Goal: Task Accomplishment & Management: Use online tool/utility

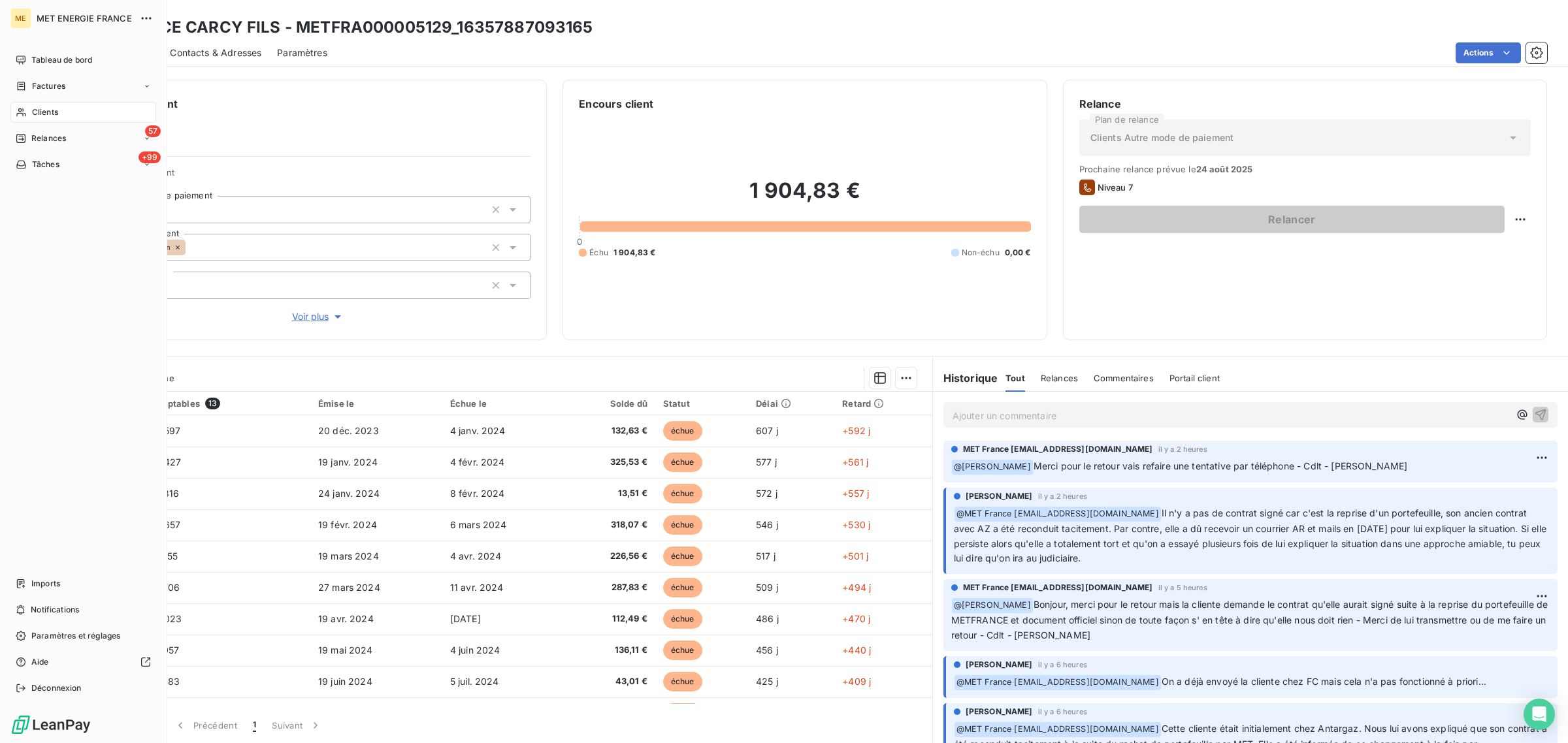
click at [30, 107] on div "Clients" at bounding box center [83, 112] width 146 height 21
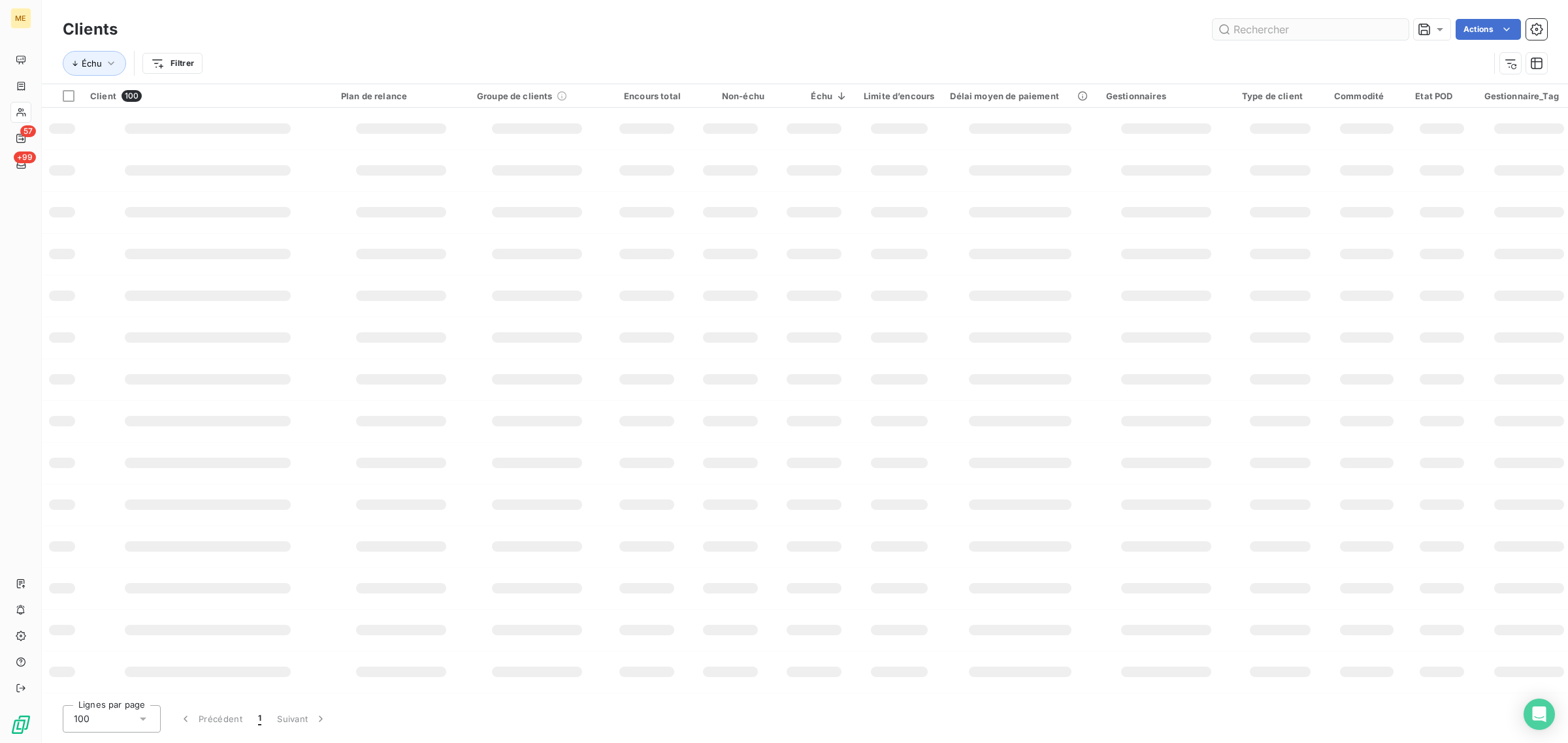
click at [1272, 26] on input "text" at bounding box center [1310, 30] width 196 height 21
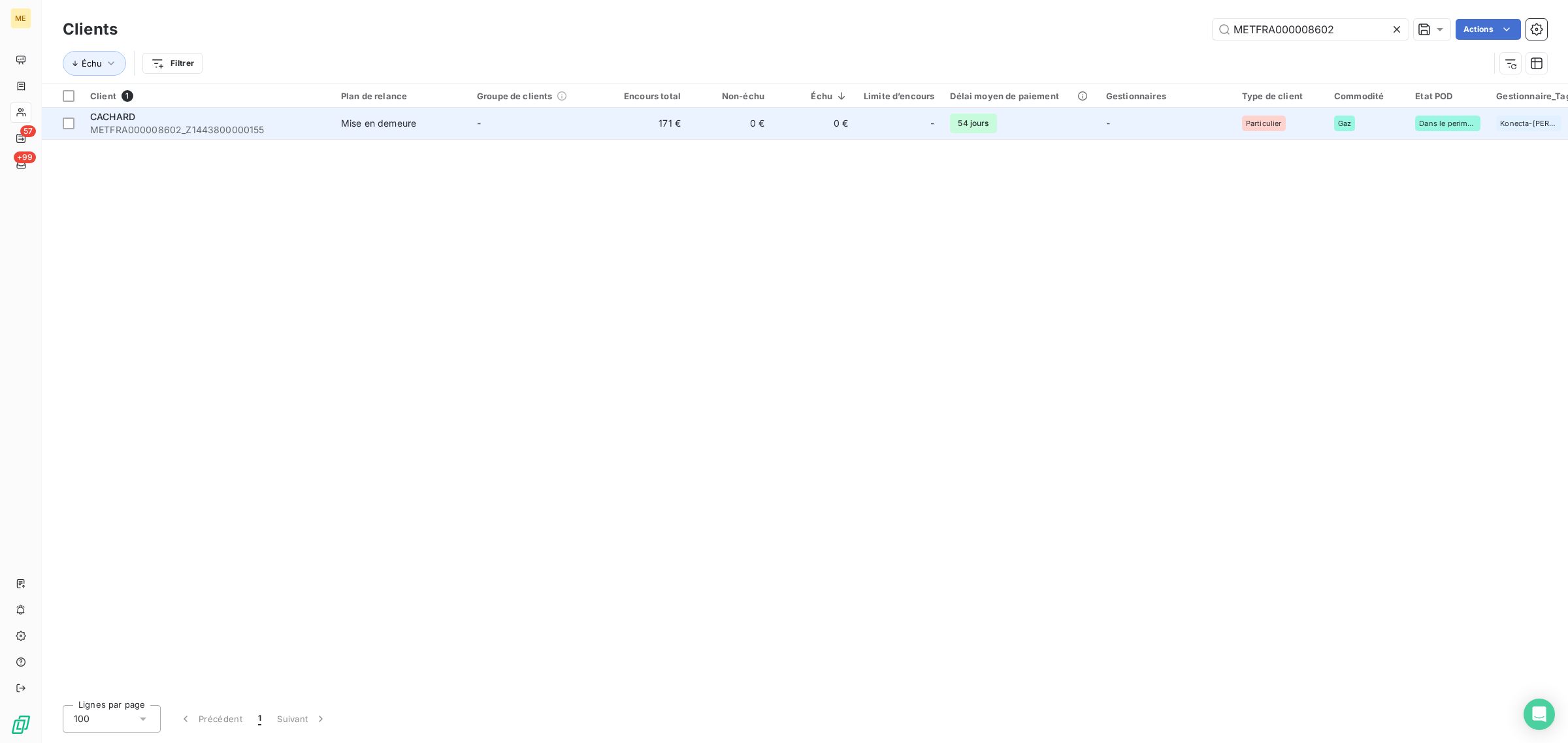
type input "METFRA000008602"
click at [683, 118] on td "171 €" at bounding box center [647, 123] width 83 height 31
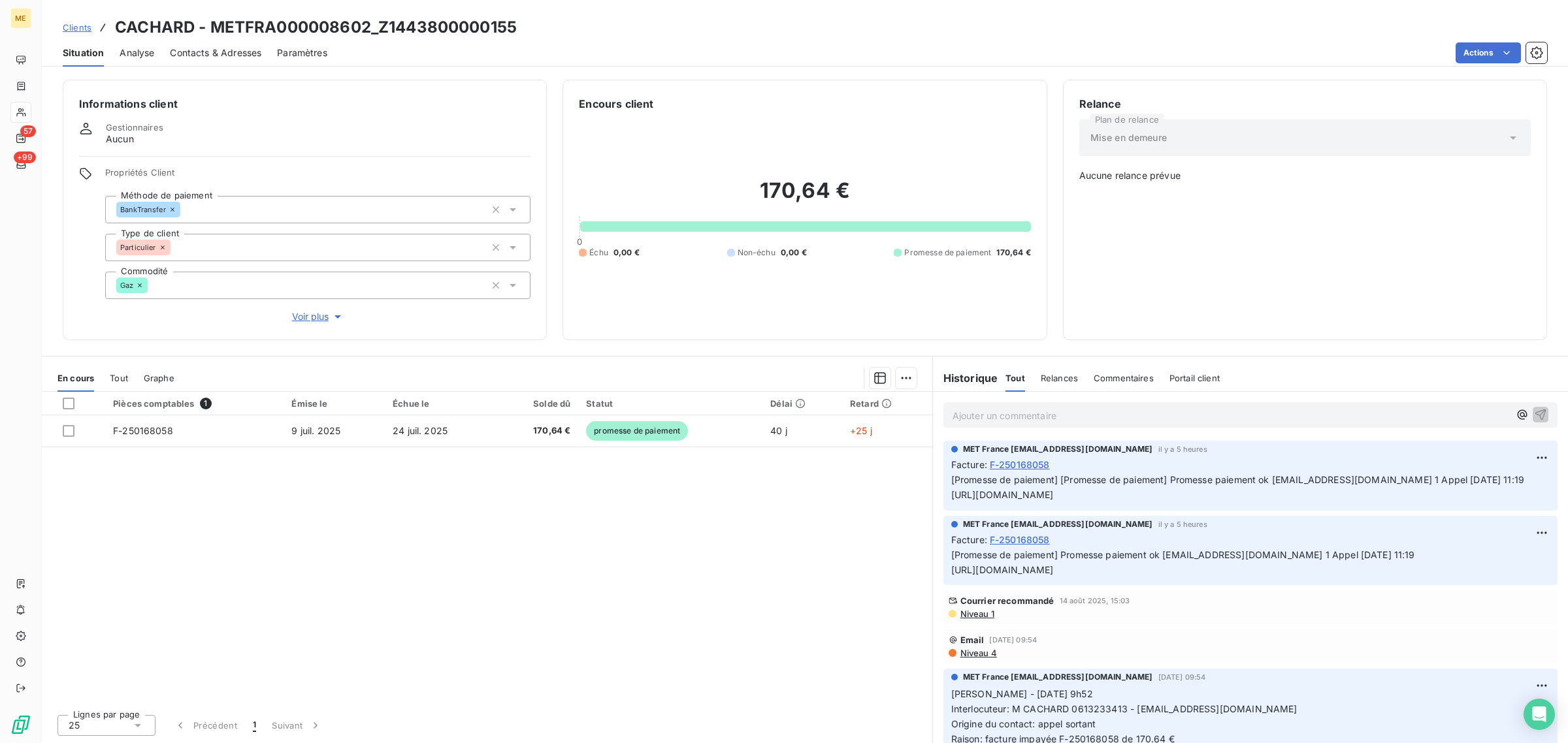
click at [322, 322] on span "Voir plus" at bounding box center [317, 317] width 52 height 13
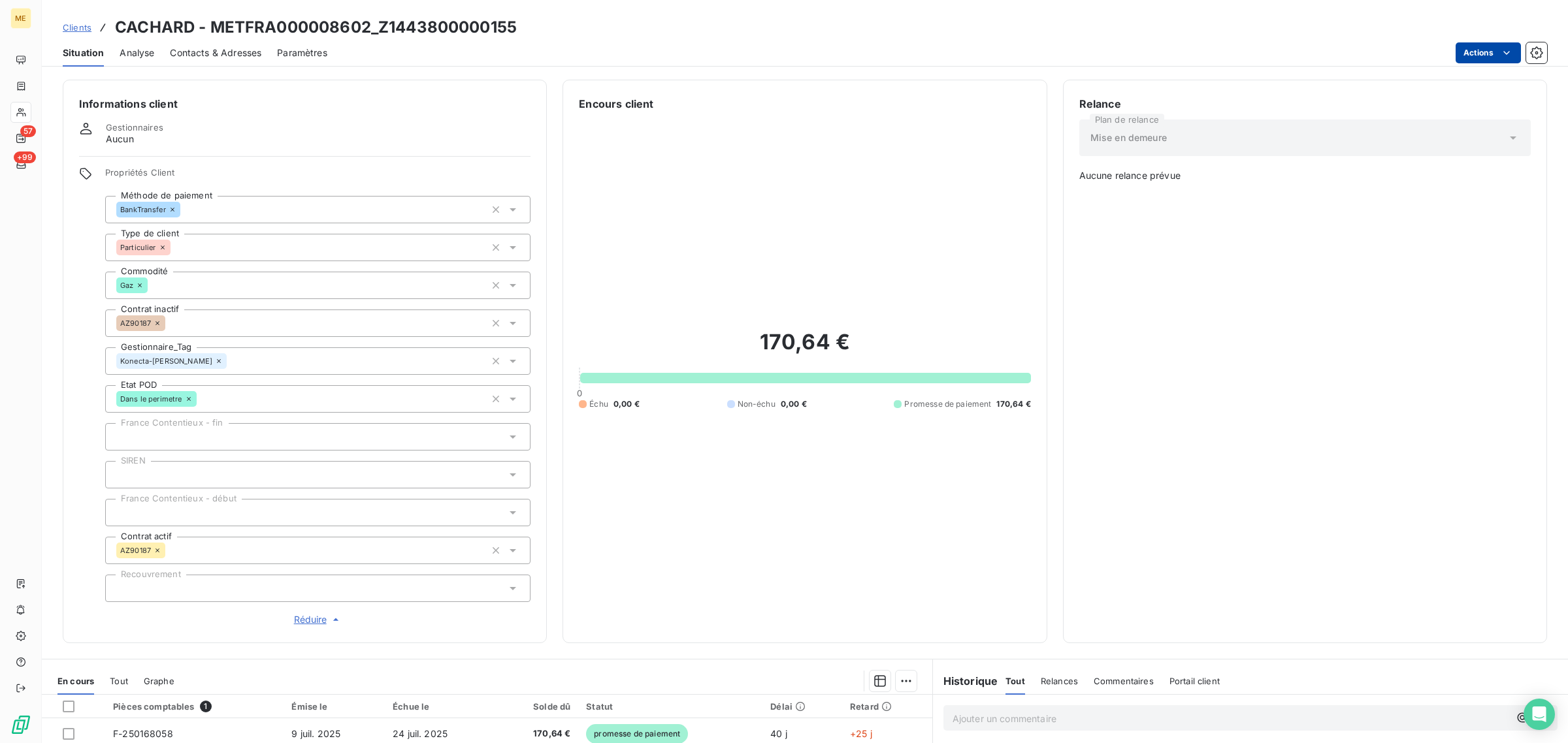
click at [1495, 56] on html "ME 57 +99 Clients CACHARD - METFRA000008602_Z1443800000155 Situation Analyse Co…" at bounding box center [784, 371] width 1568 height 743
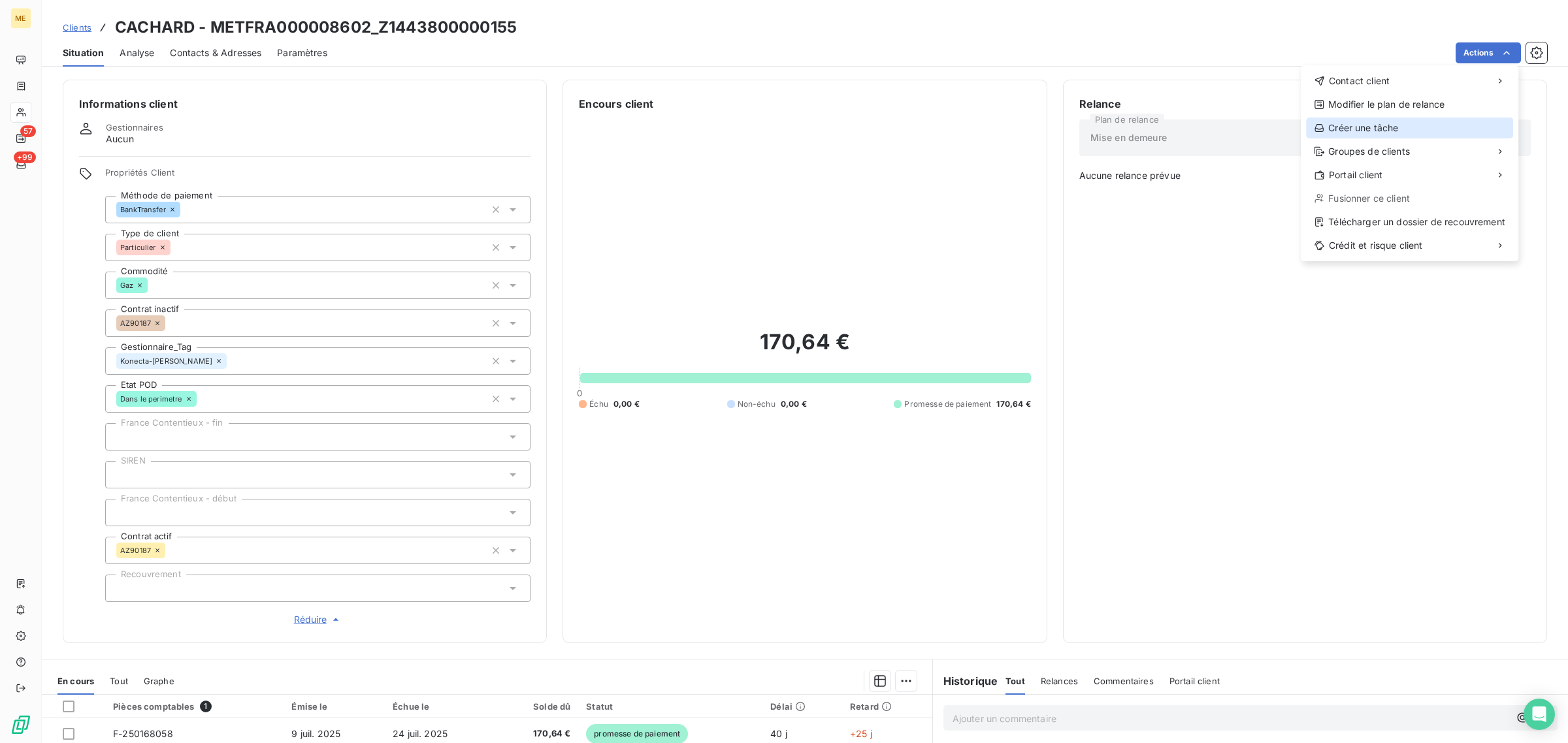
click at [1343, 129] on div "Créer une tâche" at bounding box center [1409, 128] width 207 height 21
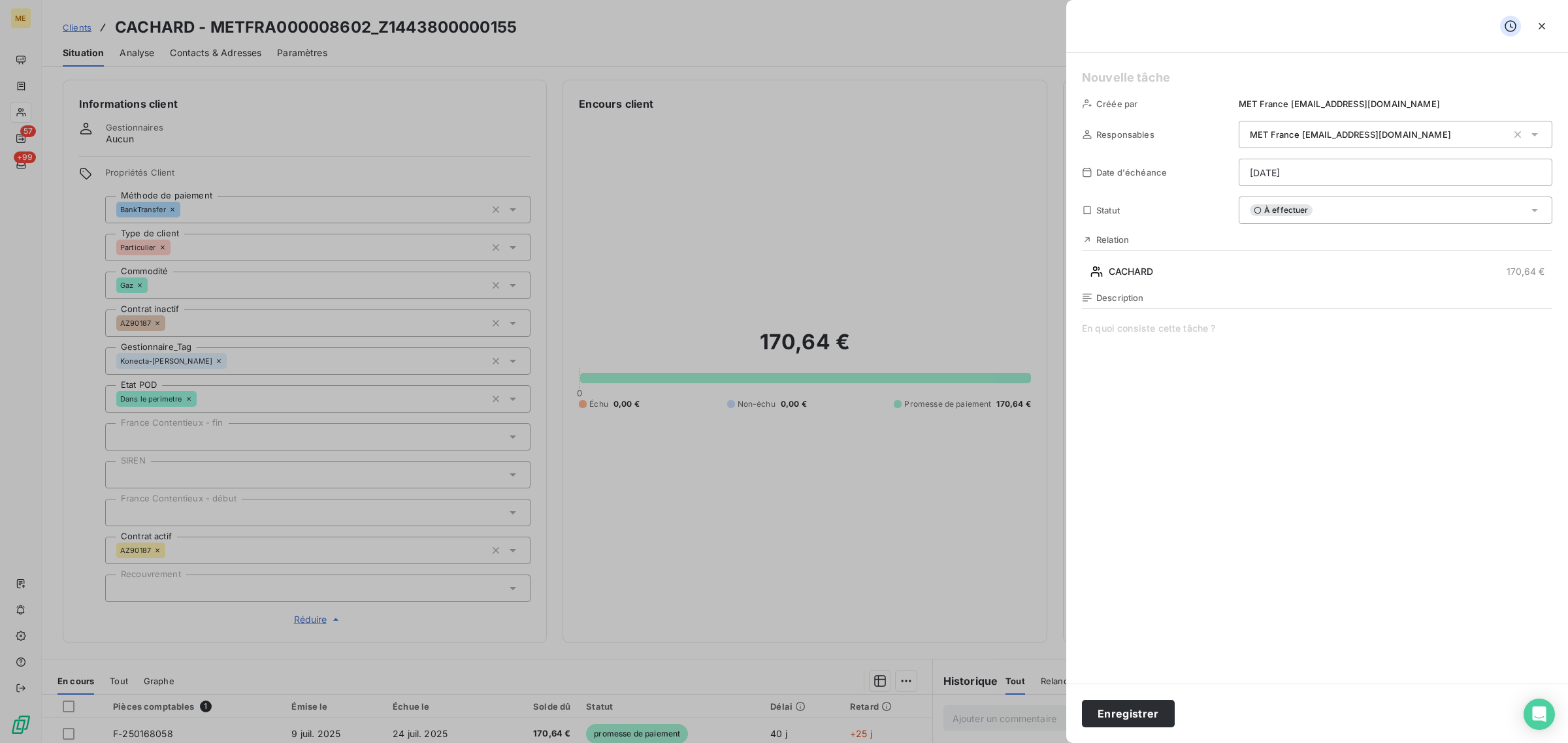
click at [1318, 207] on div "À effectuer" at bounding box center [1395, 210] width 313 height 27
click at [1319, 353] on span at bounding box center [1316, 447] width 471 height 251
click at [1143, 333] on span at bounding box center [1316, 447] width 471 height 251
click at [1178, 317] on div "Description Vérif chèque" at bounding box center [1316, 433] width 471 height 281
click at [1170, 325] on span "Vérif chèque" at bounding box center [1316, 447] width 471 height 251
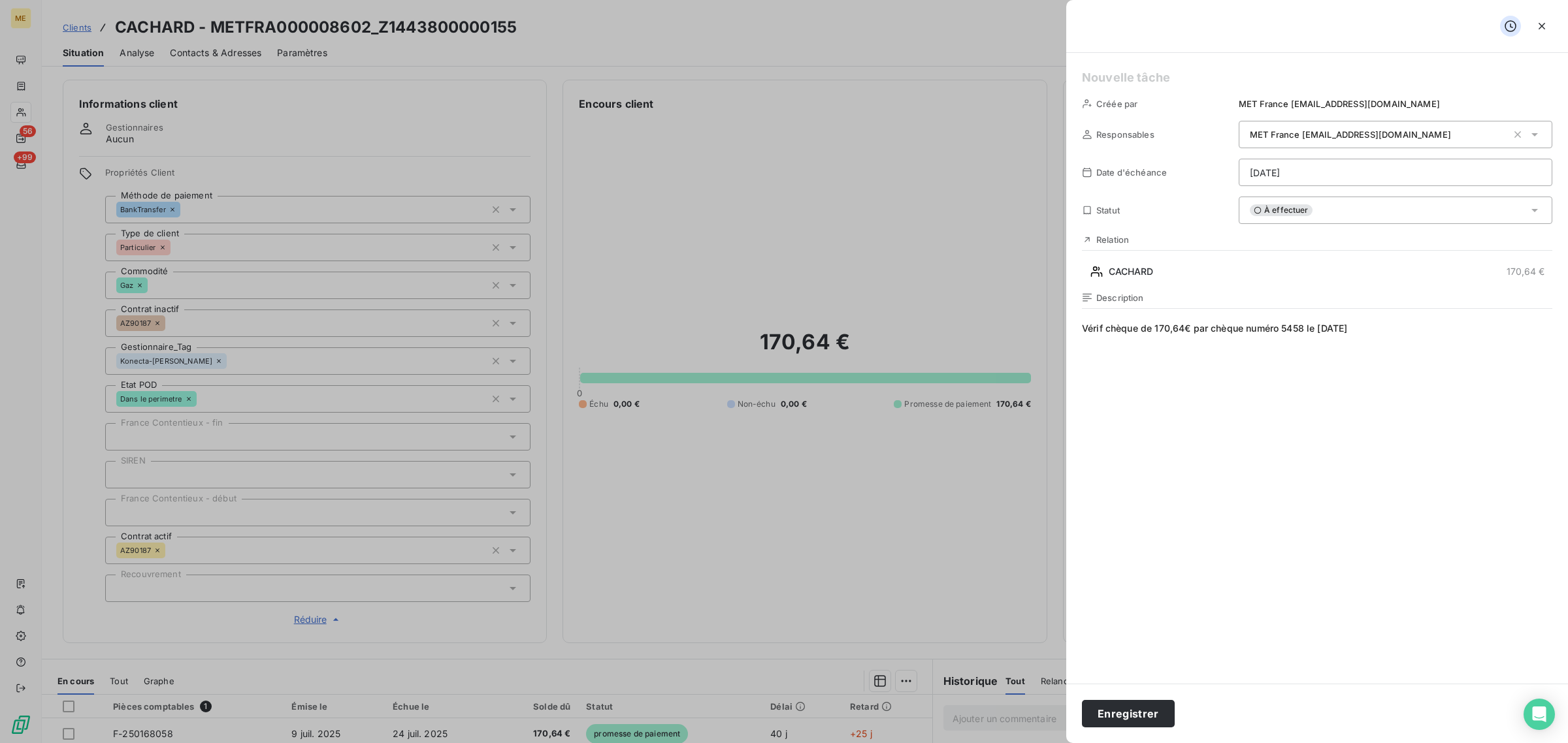
click at [1374, 330] on span "Vérif chèque de 170,64€ par chèque numéro 5458 le 25/07/2025" at bounding box center [1316, 447] width 471 height 251
click at [1304, 363] on span "Vérif chèque de 170,64€ par chèque numéro 5458 le 25/07/2025." at bounding box center [1316, 447] width 471 height 251
click at [1174, 332] on span "Vérif chèque de 170,64€ par chèque numéro 5458 le 25/07/2025." at bounding box center [1316, 447] width 471 height 251
click at [0, 0] on lt-span "170,64   €" at bounding box center [0, 0] width 0 height 0
click at [1295, 168] on html "ME 56 +99 Clients CACHARD - METFRA000008602_Z1443800000155 Situation Analyse Co…" at bounding box center [784, 371] width 1568 height 743
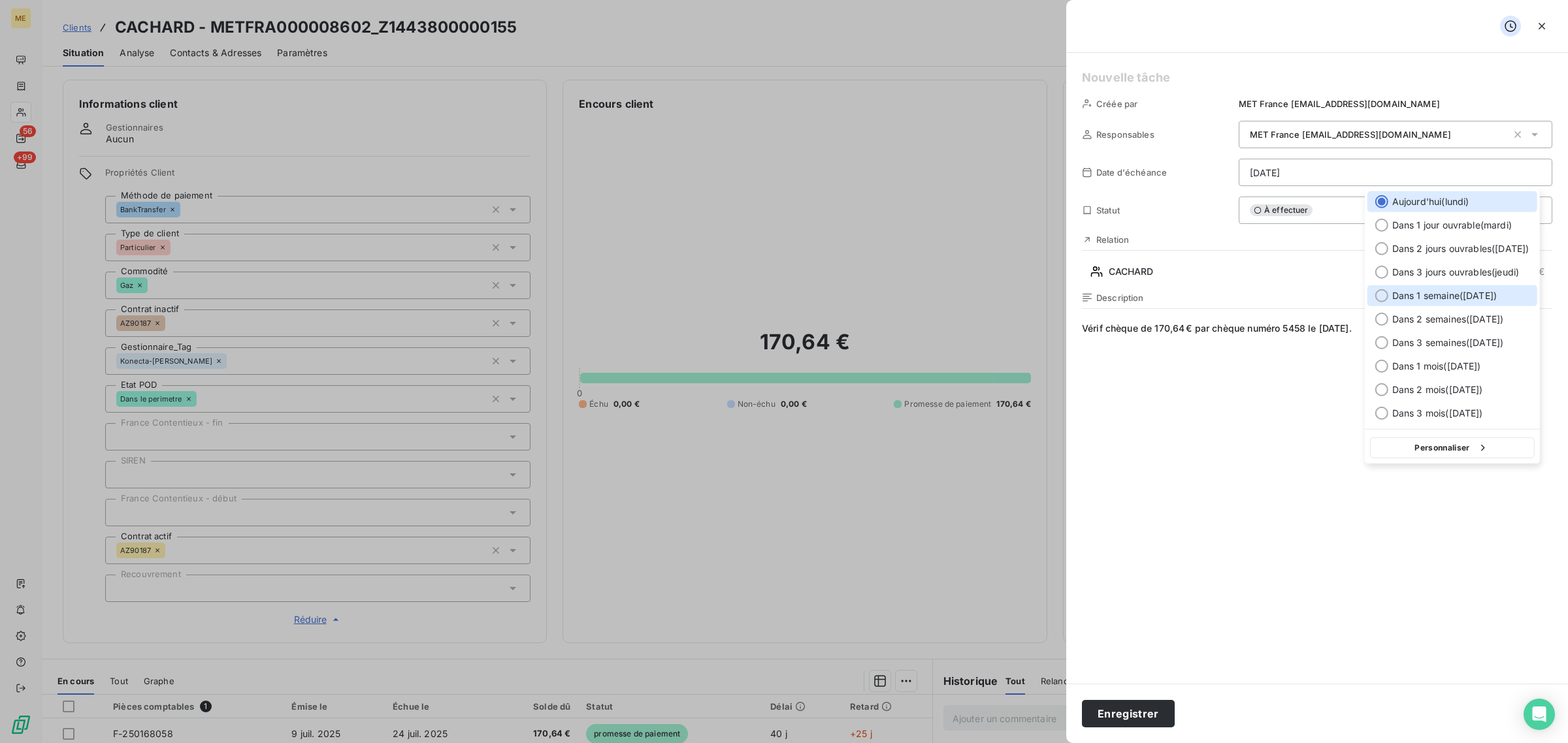
click at [1419, 298] on span "Dans 1 semaine ( 25 août )" at bounding box center [1445, 296] width 104 height 13
type input "25/08/2025"
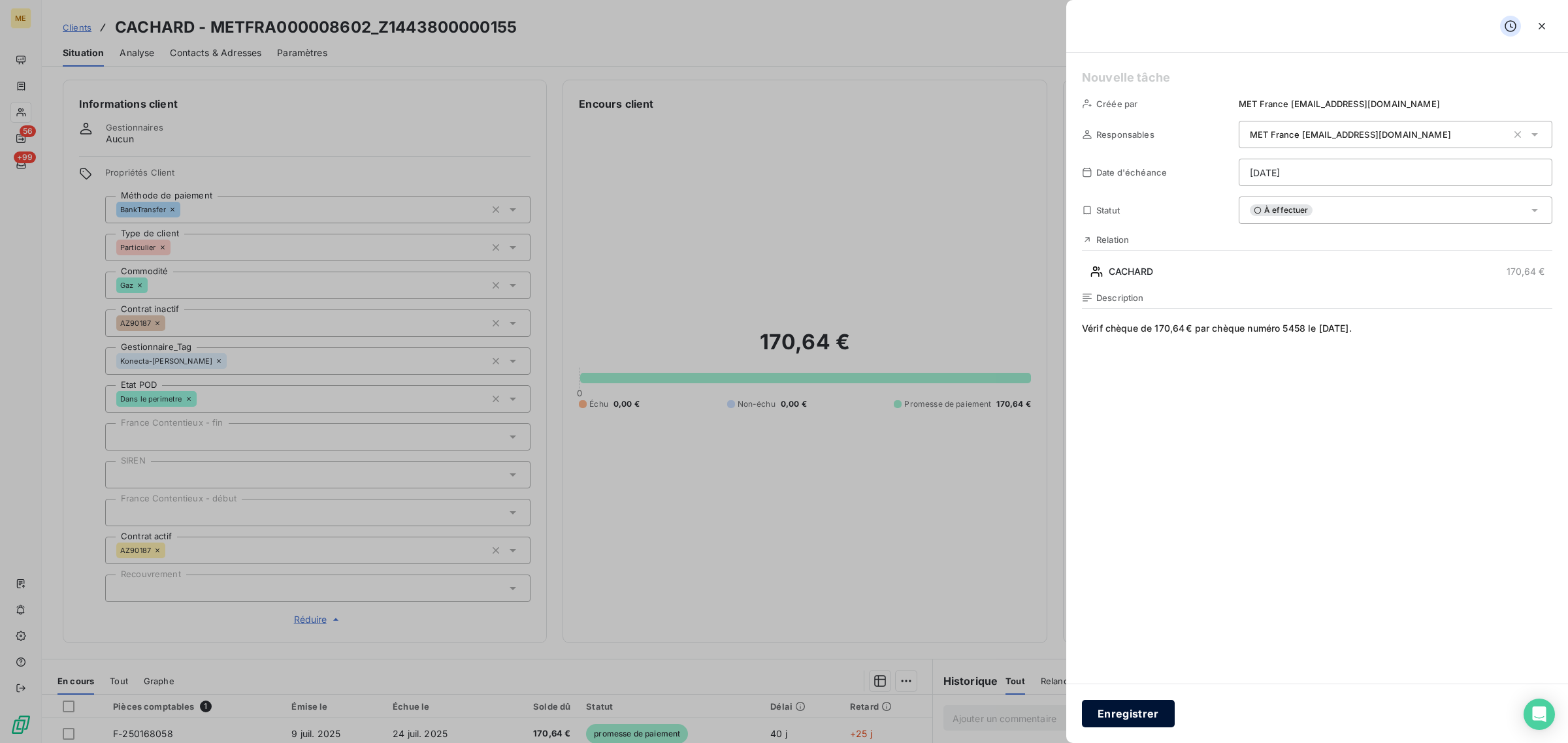
click at [1135, 713] on button "Enregistrer" at bounding box center [1128, 714] width 93 height 27
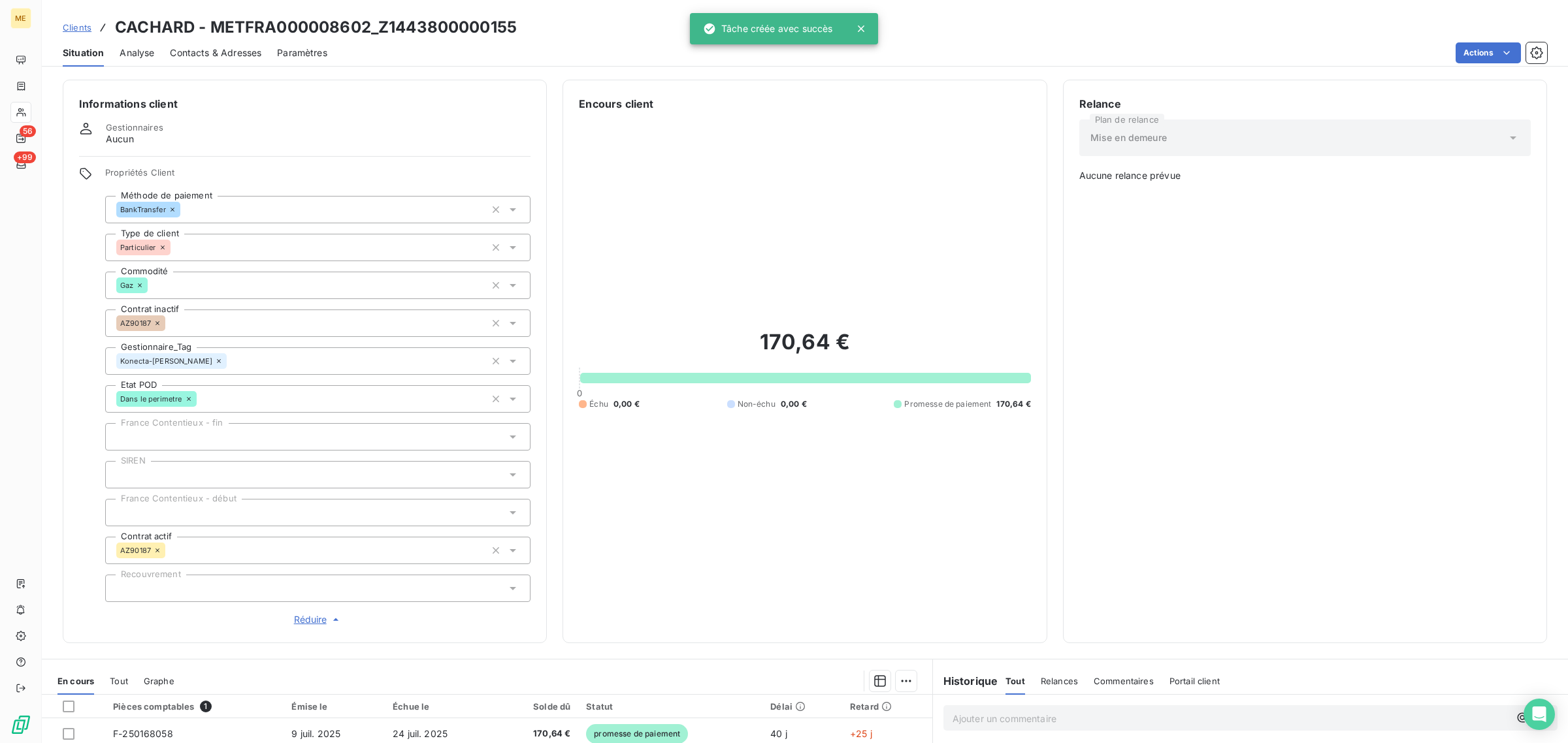
click at [863, 23] on icon at bounding box center [861, 29] width 13 height 13
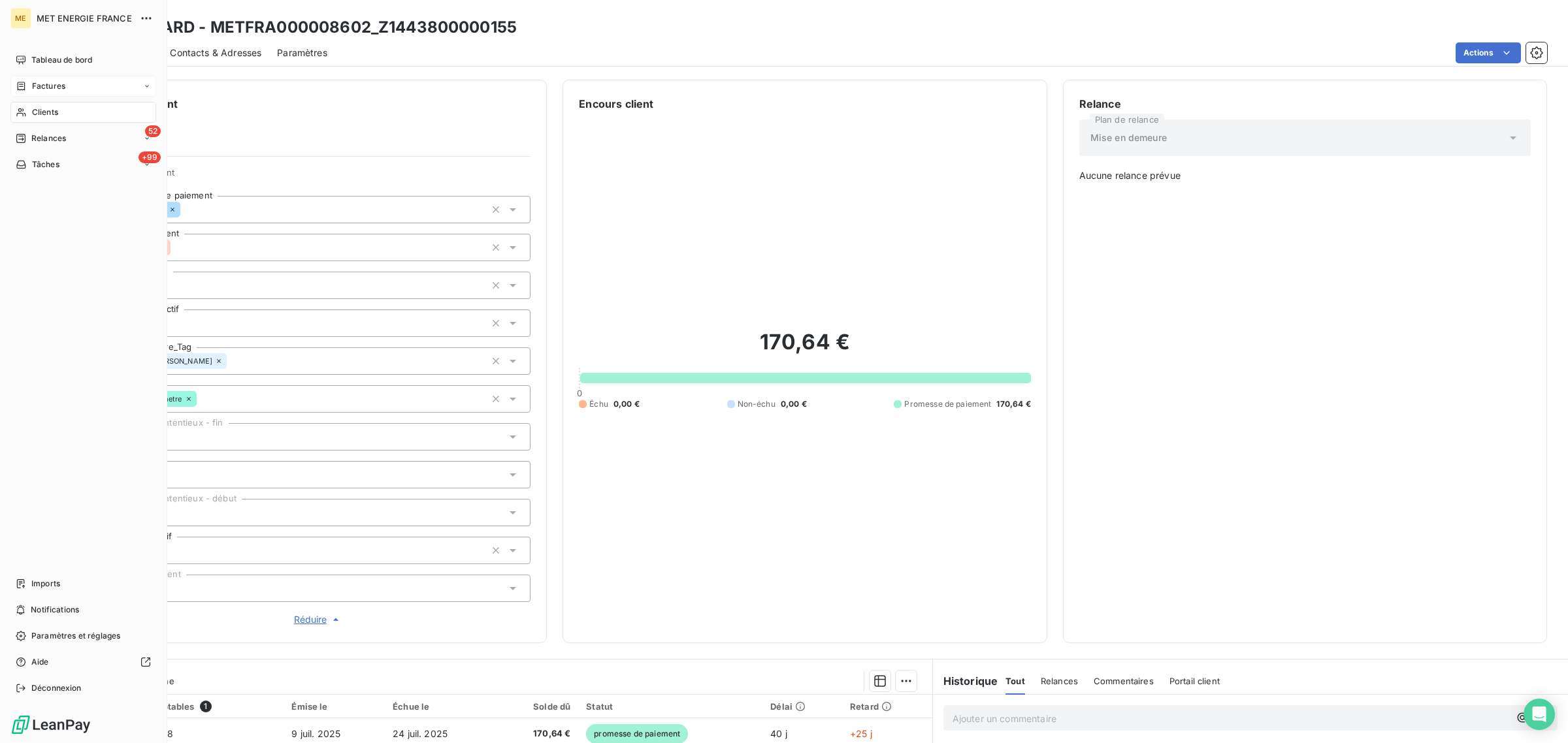
click at [34, 83] on span "Factures" at bounding box center [49, 86] width 34 height 12
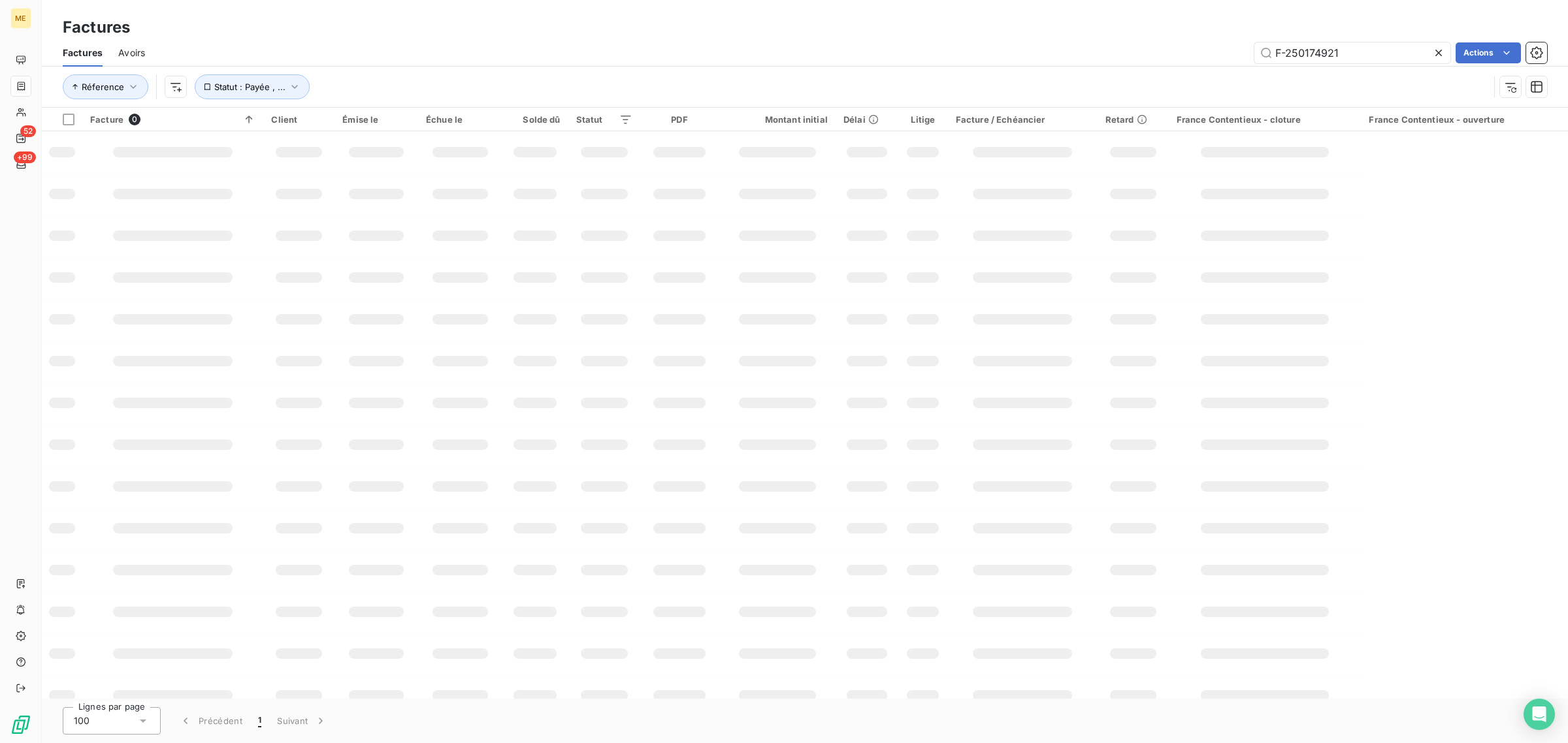
drag, startPoint x: 1356, startPoint y: 56, endPoint x: 1212, endPoint y: 54, distance: 144.0
click at [1222, 55] on div "F-250174921 Actions" at bounding box center [853, 53] width 1386 height 21
type input "F-250175521"
click at [584, 79] on div "Réference Statut : Payée , ..." at bounding box center [775, 87] width 1426 height 25
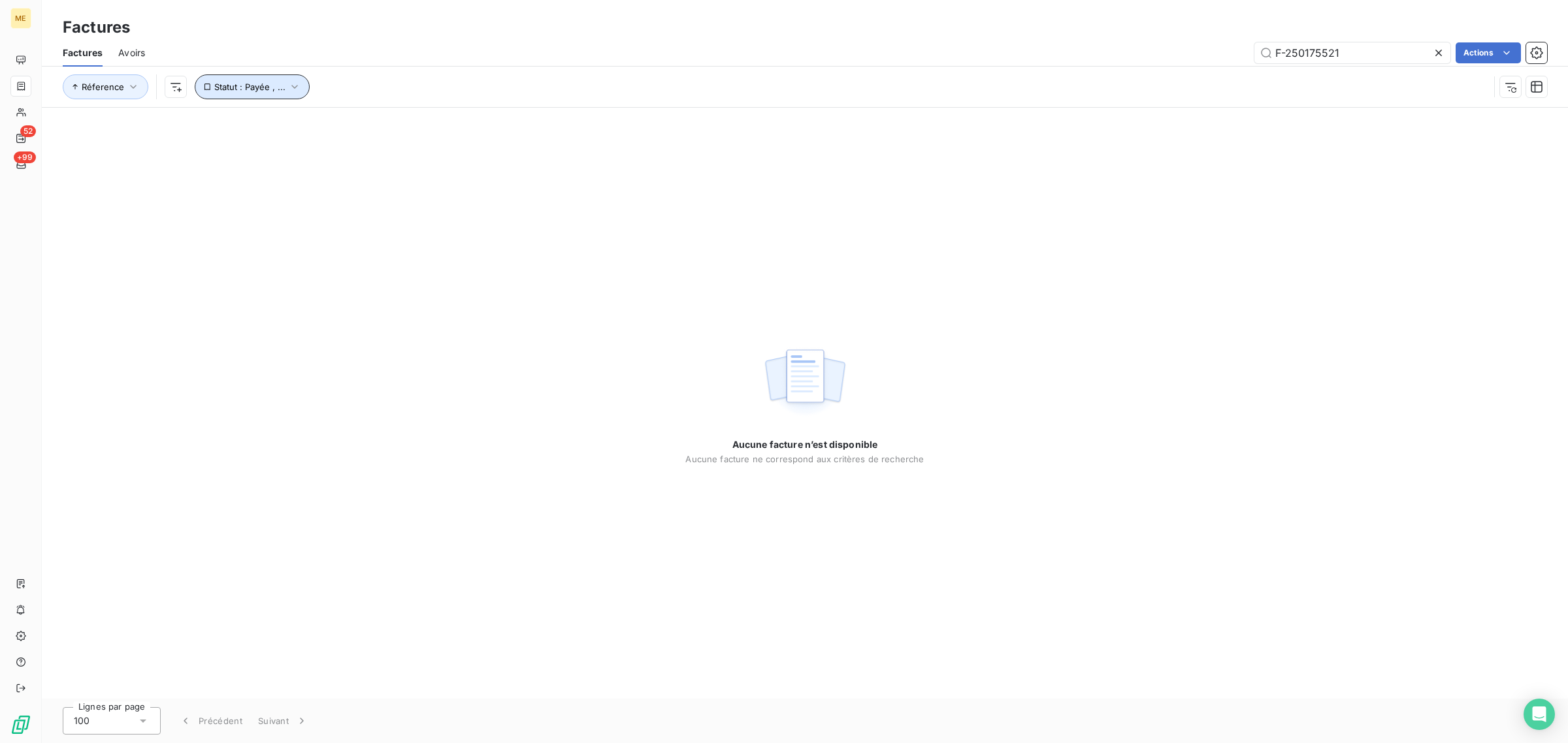
click at [272, 91] on span "Statut : Payée , ..." at bounding box center [249, 87] width 71 height 10
click at [445, 83] on div "Réference Statut : Payée , ..." at bounding box center [775, 87] width 1426 height 25
click at [1343, 47] on input "F-250175521" at bounding box center [1352, 53] width 196 height 21
click at [1276, 55] on input "F-250175521" at bounding box center [1352, 53] width 196 height 21
click at [1362, 54] on input "F-250175521" at bounding box center [1352, 53] width 196 height 21
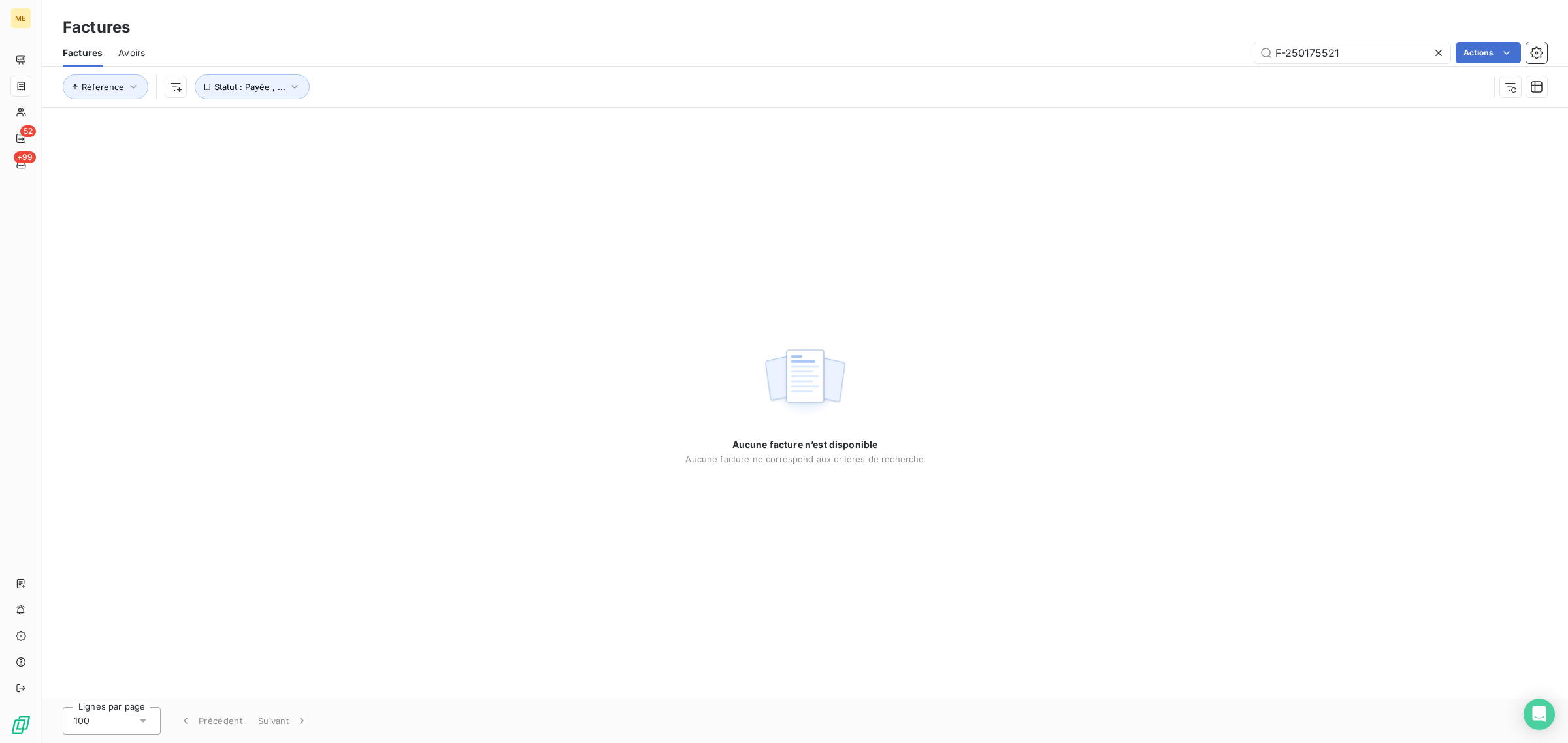
click at [1302, 99] on div "Réference Statut : Payée , ..." at bounding box center [804, 87] width 1484 height 41
click at [1364, 55] on input "F-250175521" at bounding box center [1352, 53] width 196 height 21
click at [1277, 51] on input "F-250175521" at bounding box center [1352, 53] width 196 height 21
drag, startPoint x: 1347, startPoint y: 51, endPoint x: 1121, endPoint y: 50, distance: 226.0
click at [1128, 50] on div "F-250175521 Actions" at bounding box center [853, 53] width 1386 height 21
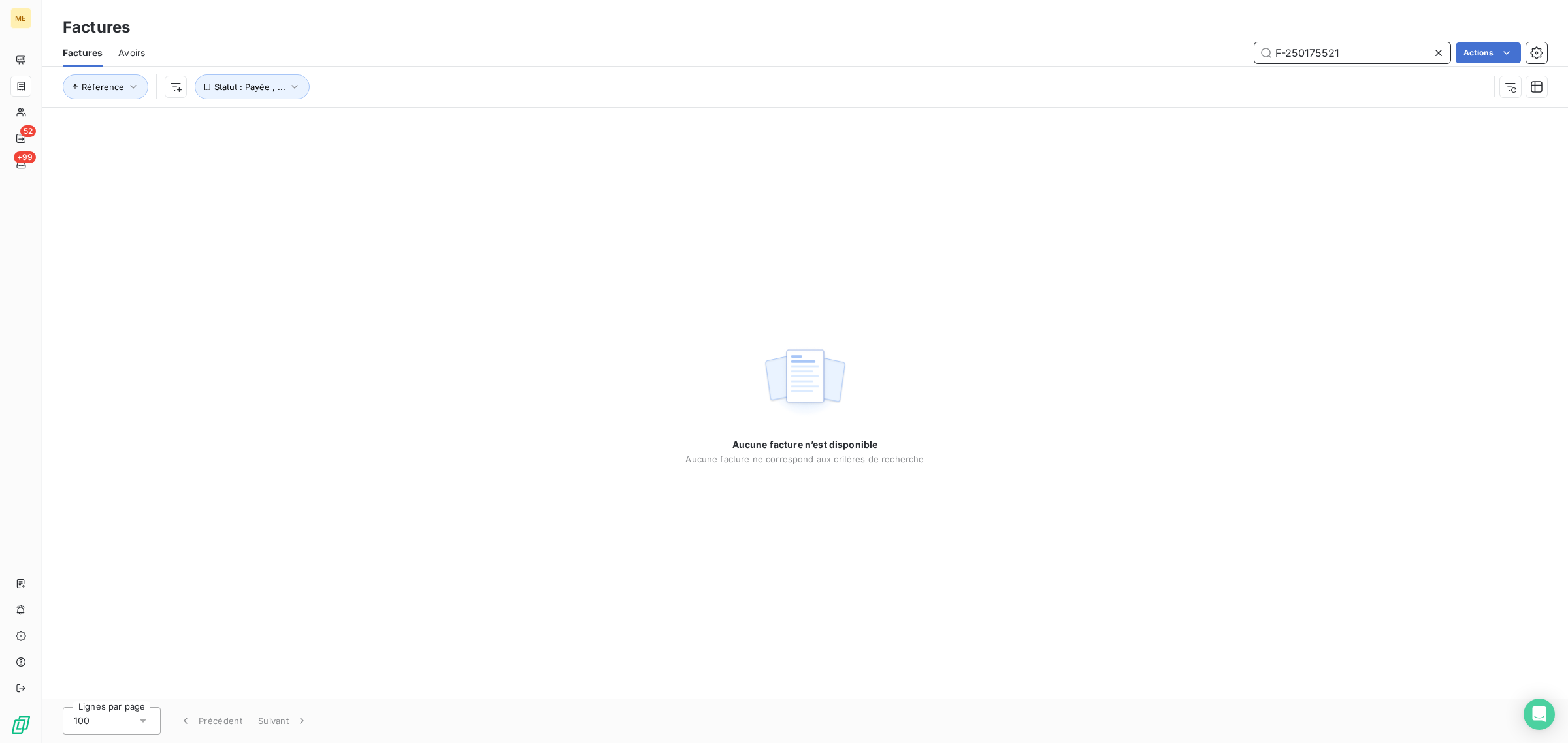
paste input "0"
type input "F-250175520"
click at [563, 92] on div "Réference Statut : Payée , ..." at bounding box center [775, 87] width 1426 height 25
click at [1350, 55] on input "F-250175520" at bounding box center [1352, 53] width 196 height 21
click at [1275, 51] on input "F-250175520" at bounding box center [1352, 53] width 196 height 21
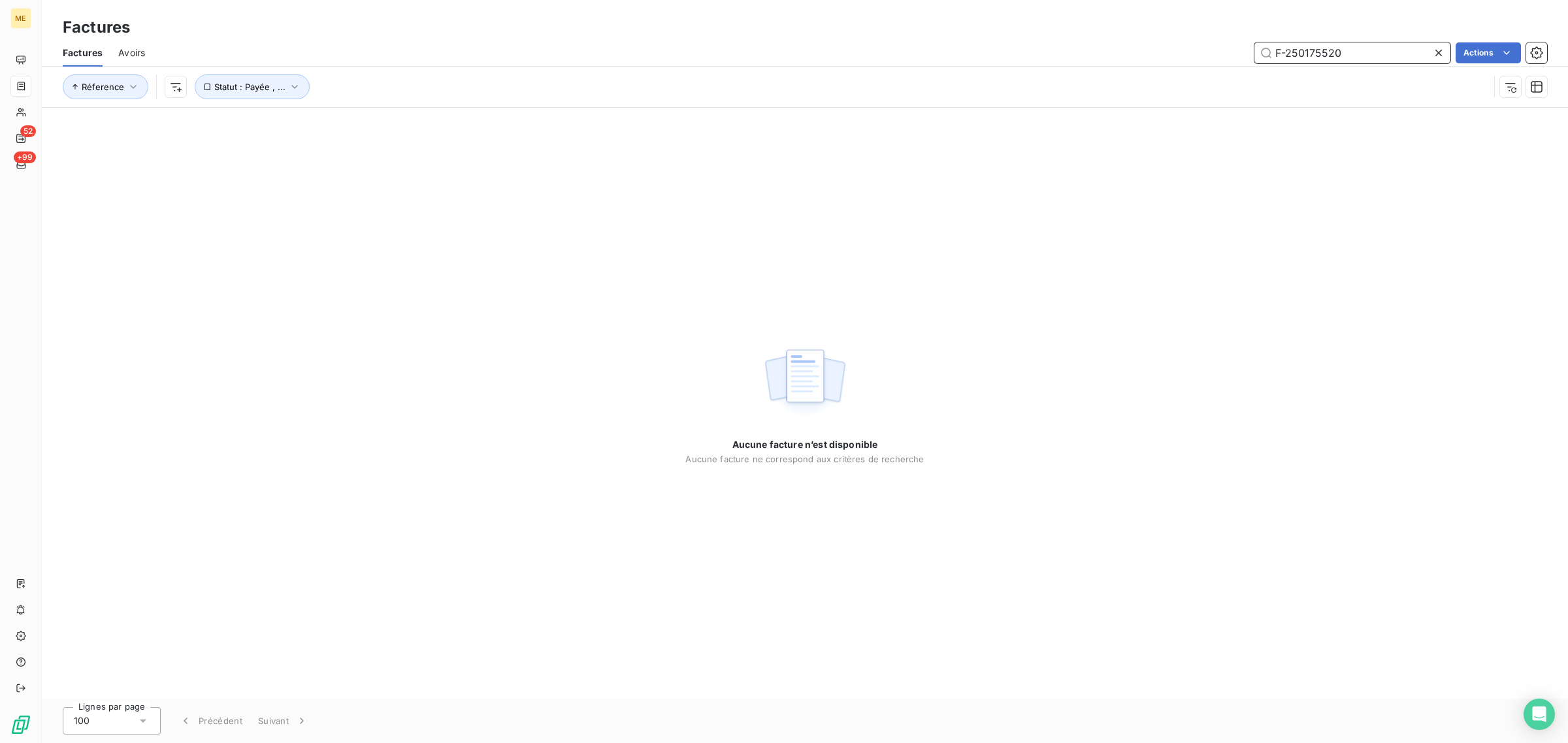
click at [1383, 42] on input "F-250175520" at bounding box center [1352, 53] width 196 height 21
click at [562, 99] on div "Réference Statut : Payée , ..." at bounding box center [775, 87] width 1426 height 25
click at [1372, 53] on input "F-250175520" at bounding box center [1352, 53] width 196 height 21
click at [721, 141] on div "Aucune facture n’est disponible Aucune facture ne correspond aux critères de re…" at bounding box center [805, 402] width 1526 height 591
click at [691, 99] on div "Réference Statut : Payée , ..." at bounding box center [804, 87] width 1484 height 41
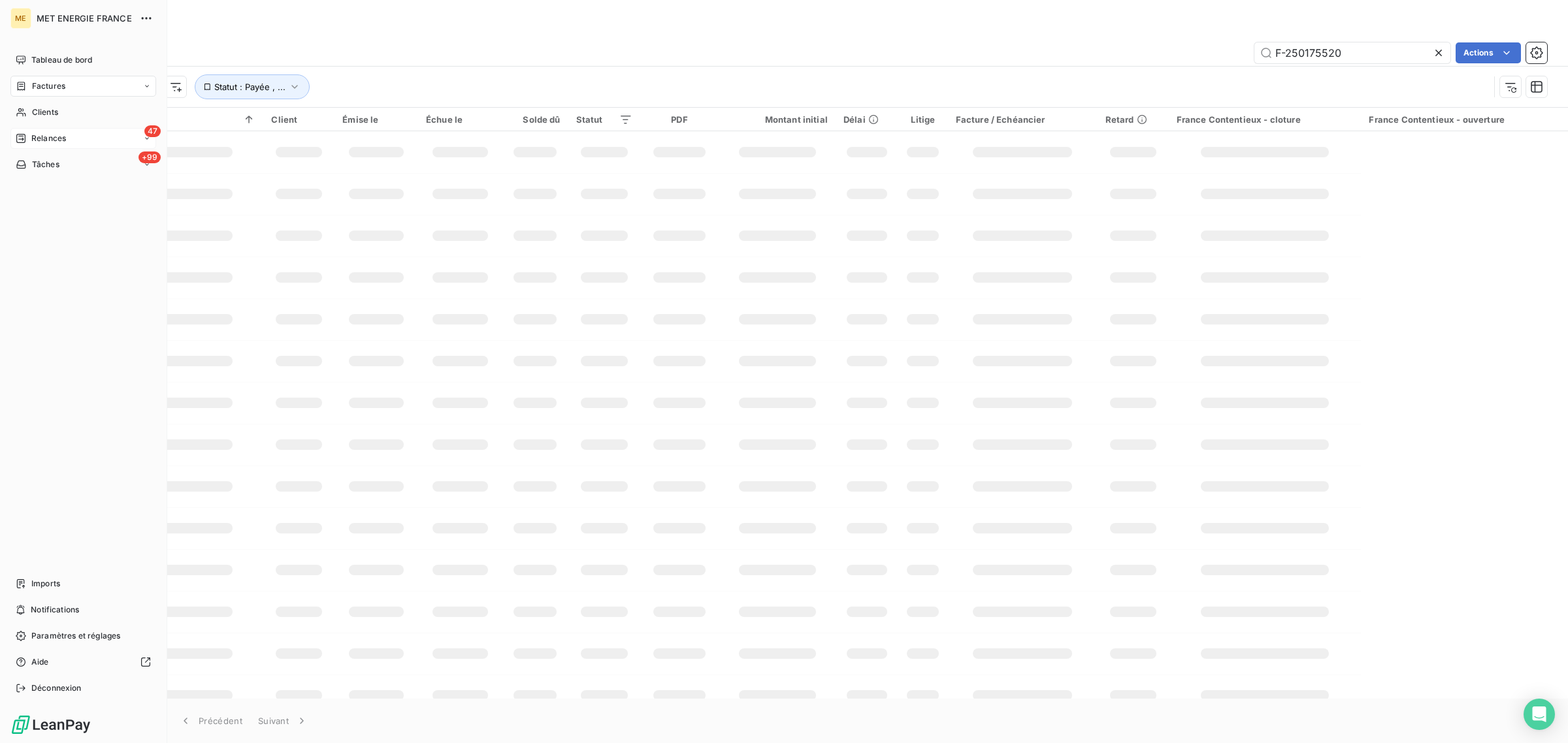
click at [39, 139] on span "Relances" at bounding box center [48, 138] width 34 height 12
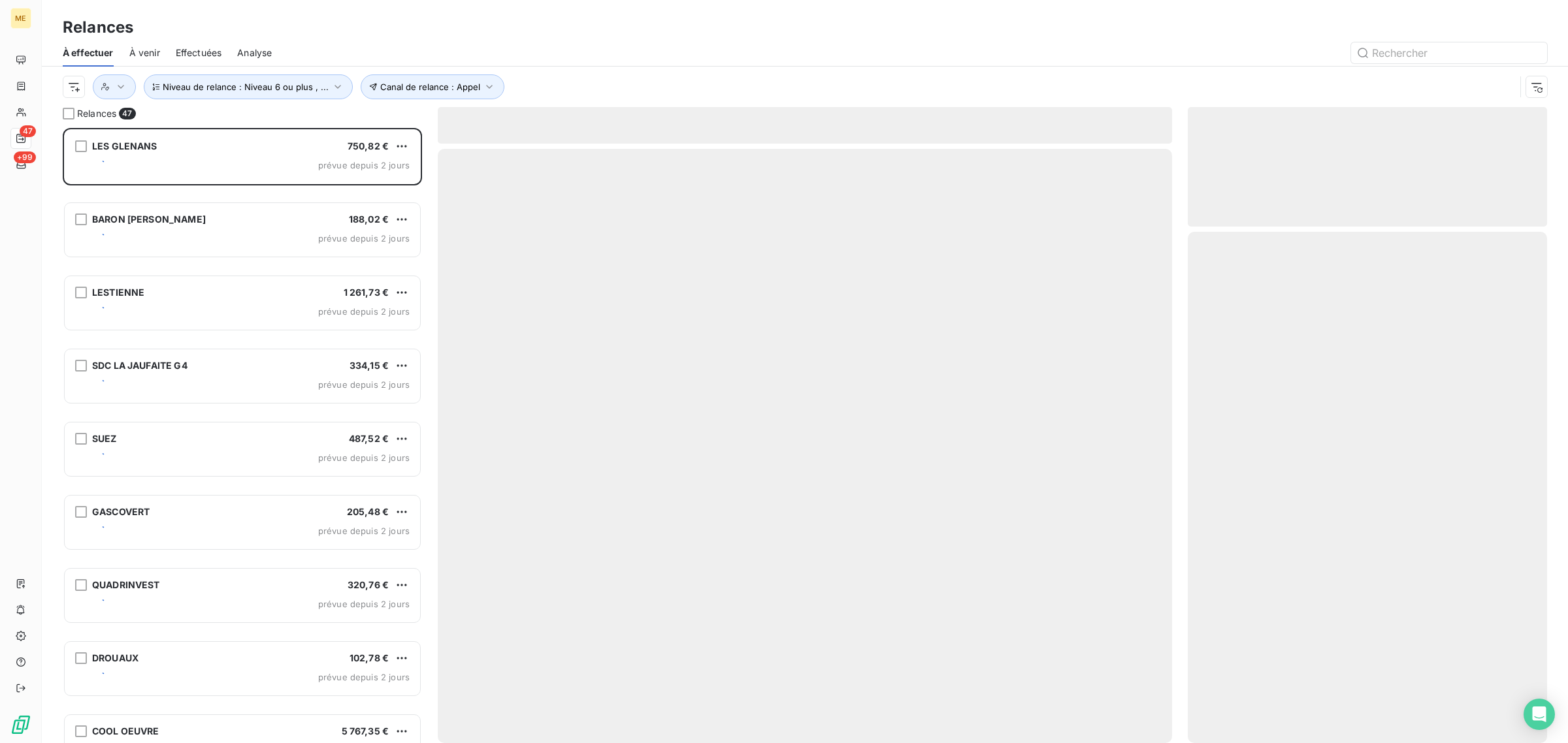
scroll to position [603, 347]
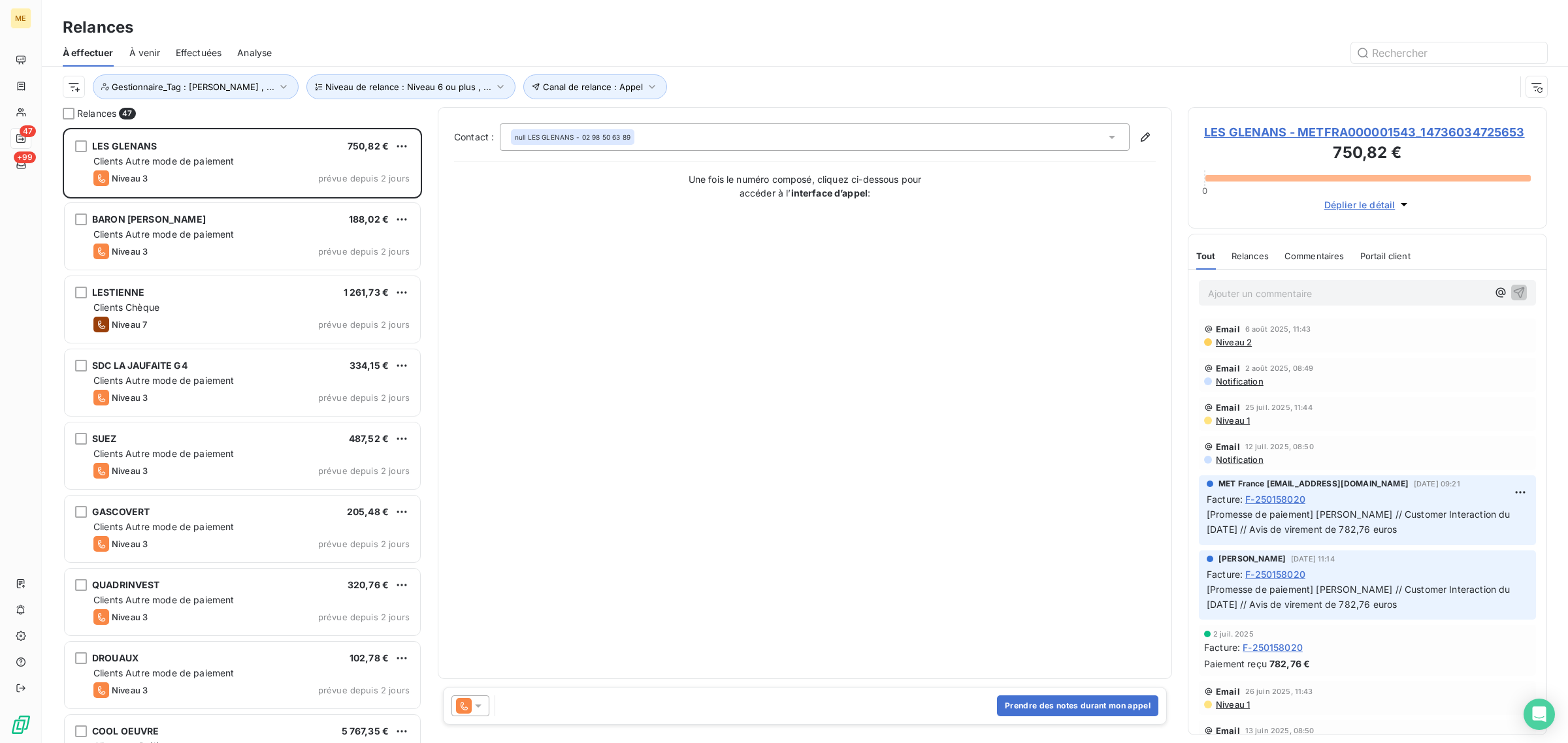
click at [192, 43] on div "Effectuées" at bounding box center [199, 53] width 46 height 27
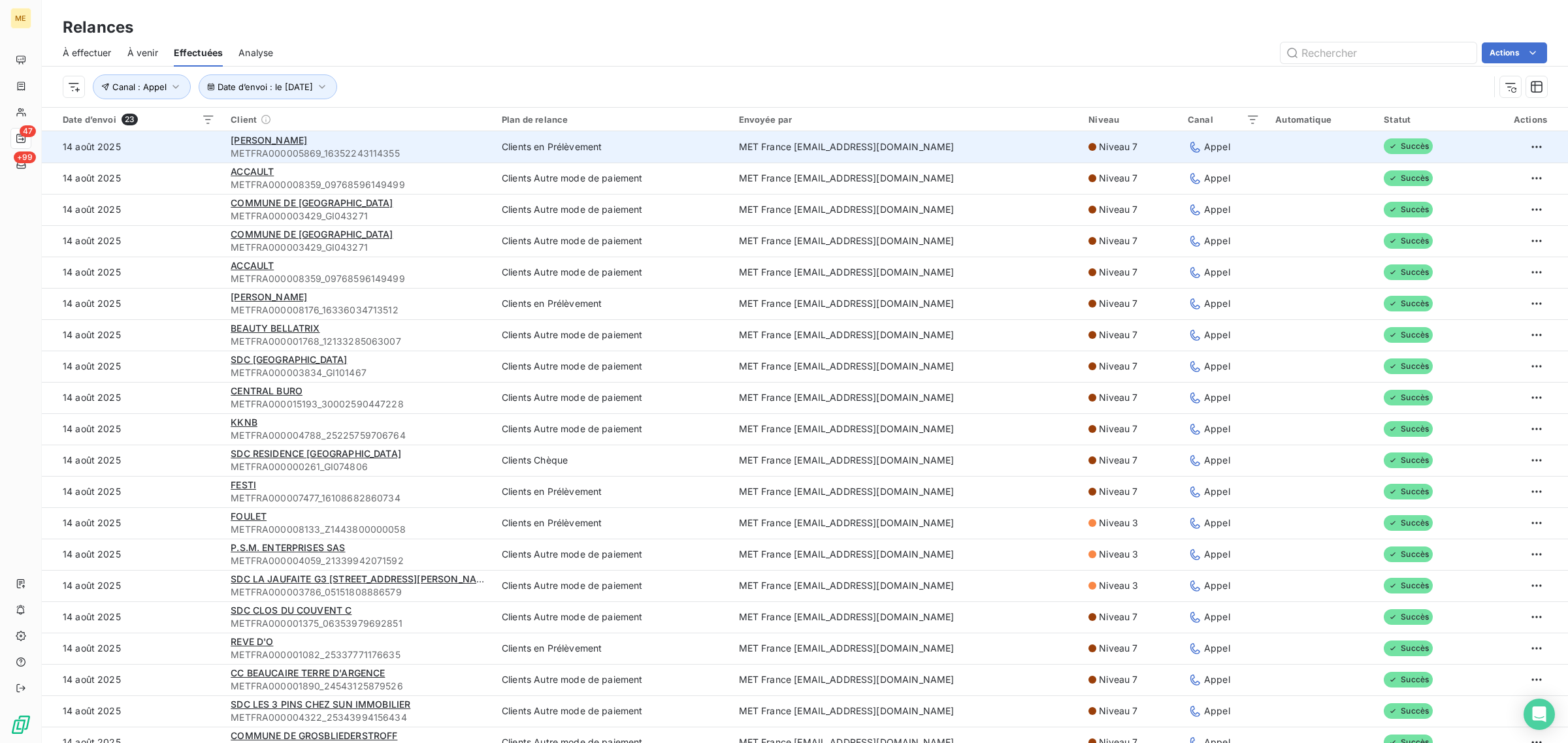
click at [193, 147] on td "14 août 2025" at bounding box center [132, 147] width 181 height 31
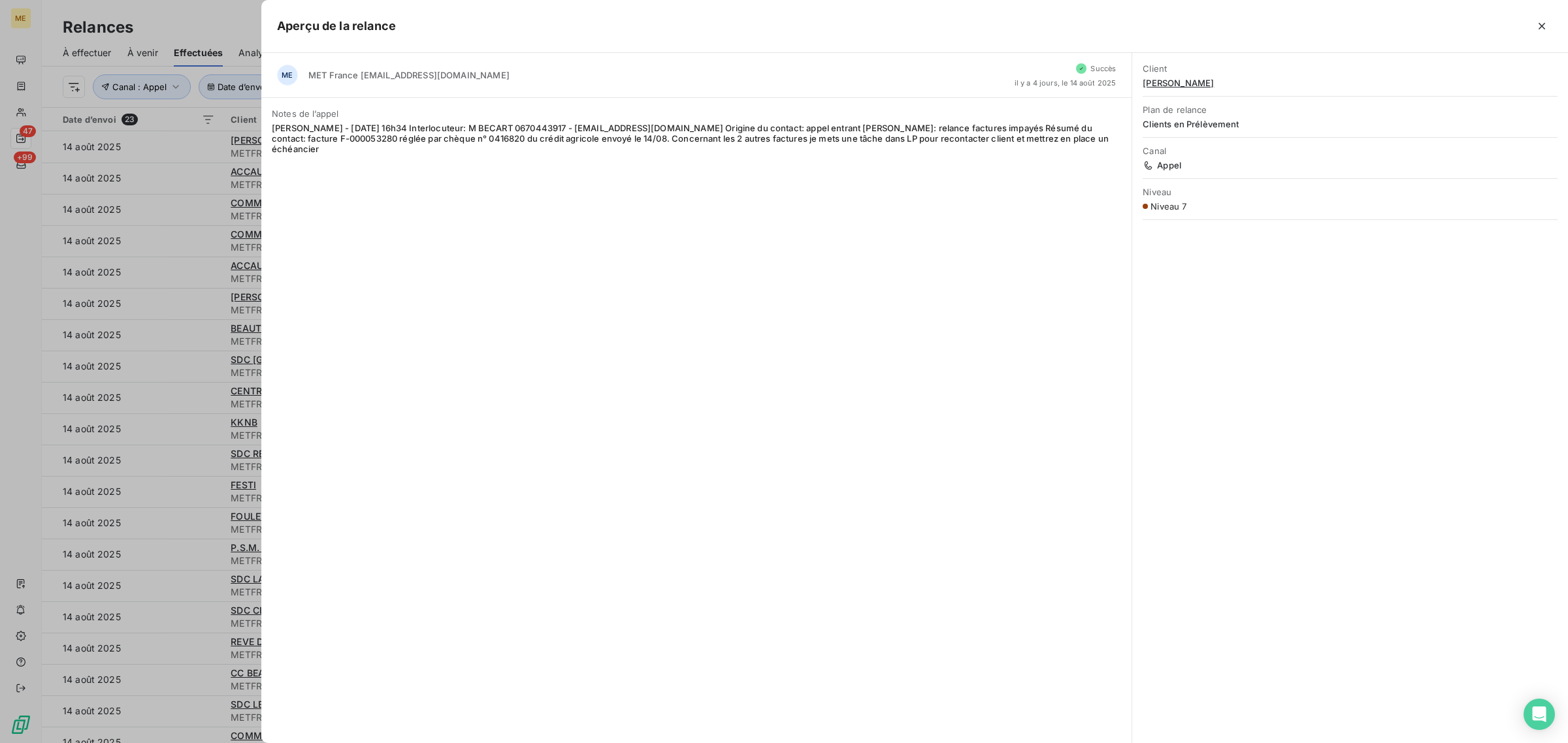
click at [1176, 83] on span "[PERSON_NAME]" at bounding box center [1349, 83] width 414 height 10
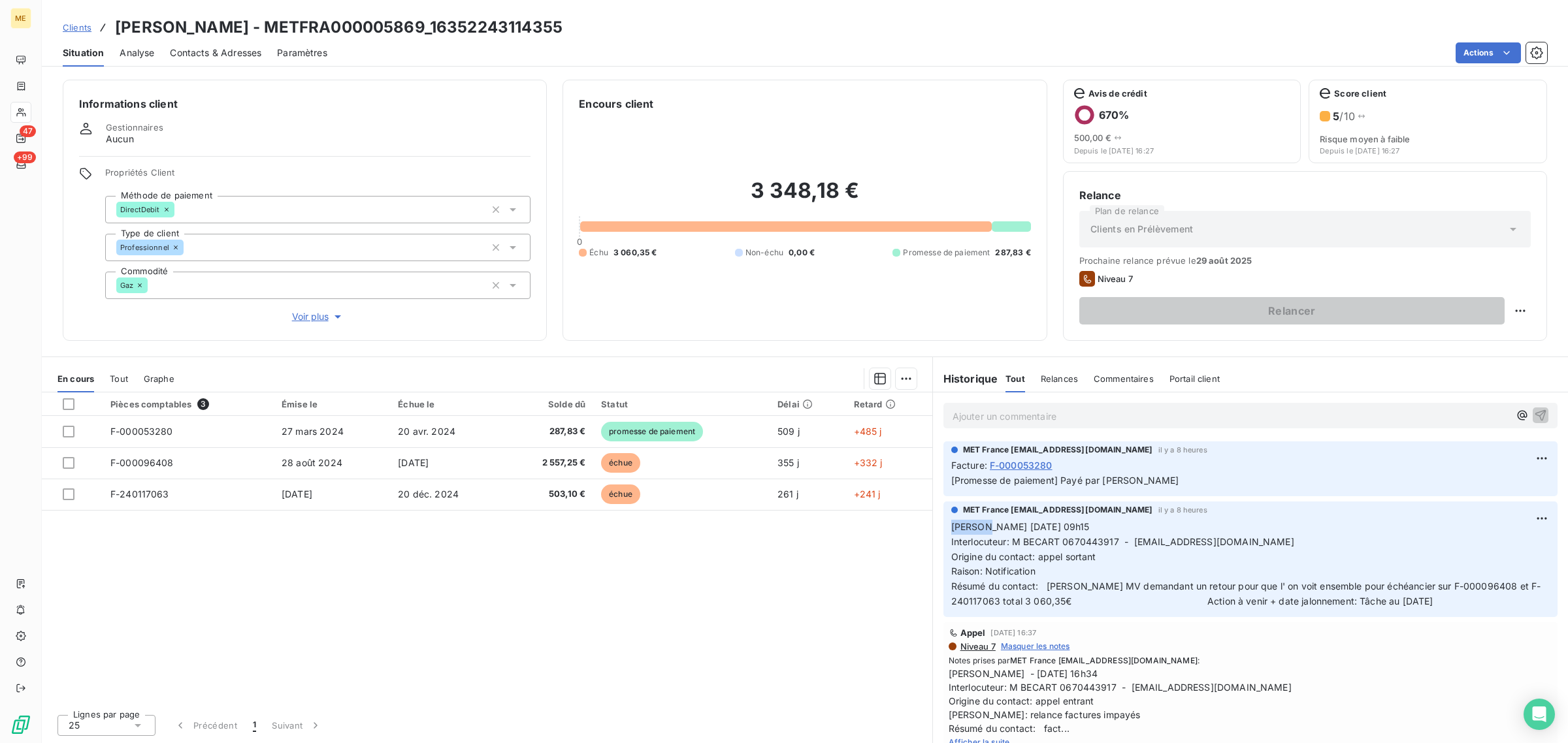
drag, startPoint x: 952, startPoint y: 530, endPoint x: 988, endPoint y: 534, distance: 36.2
click at [988, 534] on p "[PERSON_NAME] [DATE] 09h15 Interlocuteur: M BECART 0670443917 - [EMAIL_ADDRESS]…" at bounding box center [1251, 565] width 598 height 90
drag, startPoint x: 955, startPoint y: 547, endPoint x: 1012, endPoint y: 549, distance: 57.0
click at [1000, 547] on span "Interlocuteur: M BECART 0670443917 - [EMAIL_ADDRESS][DOMAIN_NAME]" at bounding box center [1123, 542] width 343 height 11
drag, startPoint x: 964, startPoint y: 559, endPoint x: 985, endPoint y: 559, distance: 21.0
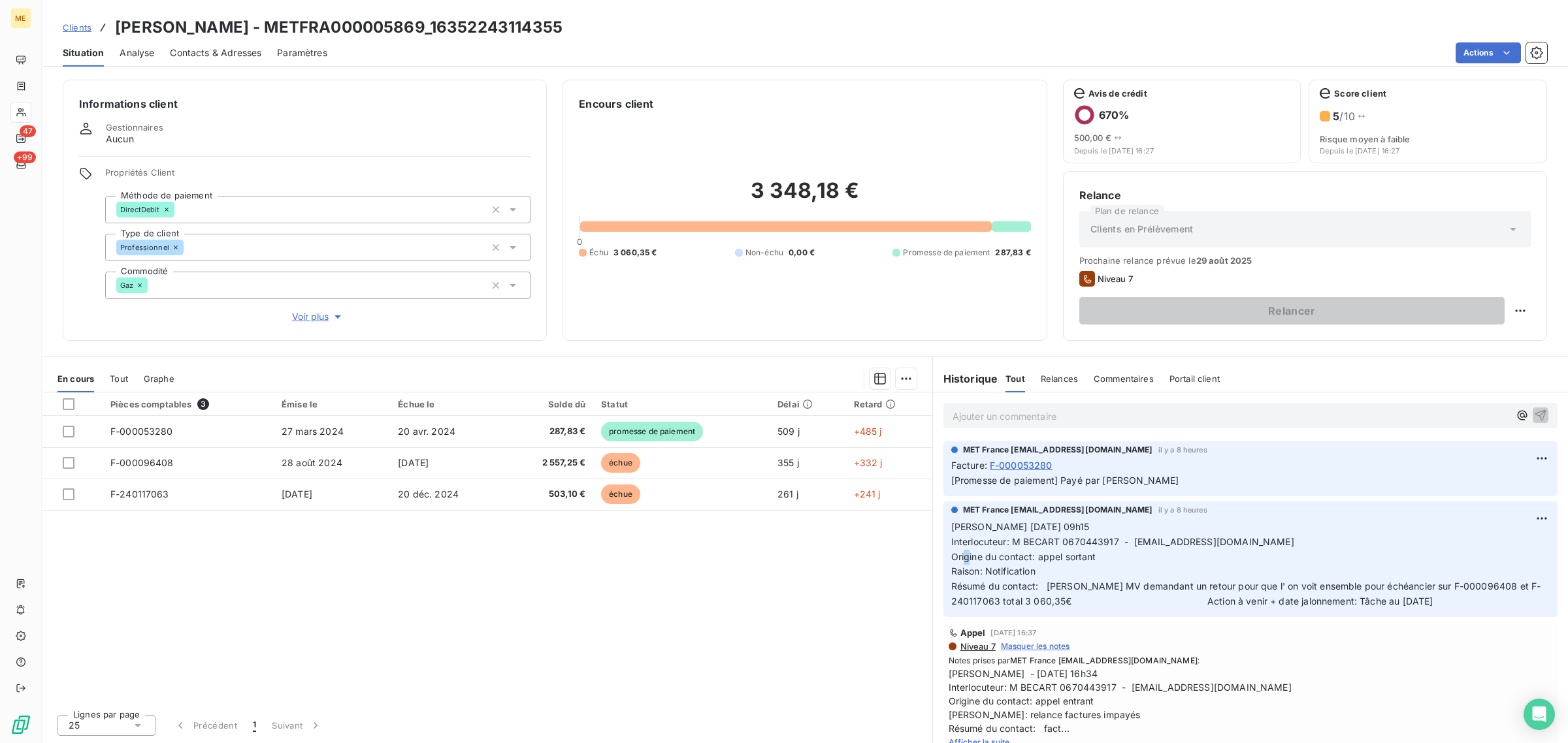
click at [984, 559] on span "Origine du contact: appel sortant" at bounding box center [1024, 557] width 145 height 11
click at [981, 572] on span "Raison: Notification" at bounding box center [993, 571] width 84 height 11
drag, startPoint x: 962, startPoint y: 588, endPoint x: 973, endPoint y: 588, distance: 11.0
click at [977, 588] on span "Résumé du contact: [PERSON_NAME] MV demandant un retour pour que l' on voit ens…" at bounding box center [1247, 593] width 590 height 26
